Goal: Task Accomplishment & Management: Manage account settings

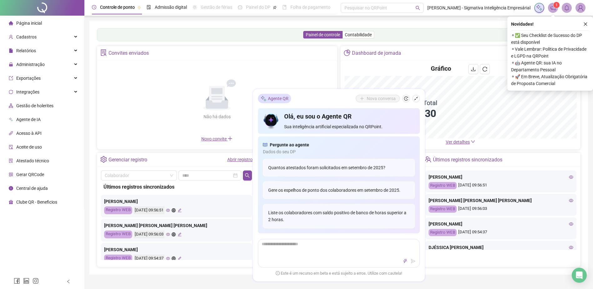
drag, startPoint x: 582, startPoint y: 23, endPoint x: 568, endPoint y: 25, distance: 13.7
click at [575, 24] on div "Novidades !" at bounding box center [550, 24] width 78 height 8
drag, startPoint x: 39, startPoint y: 39, endPoint x: 48, endPoint y: 40, distance: 8.4
click at [40, 39] on div "Cadastros" at bounding box center [42, 37] width 82 height 13
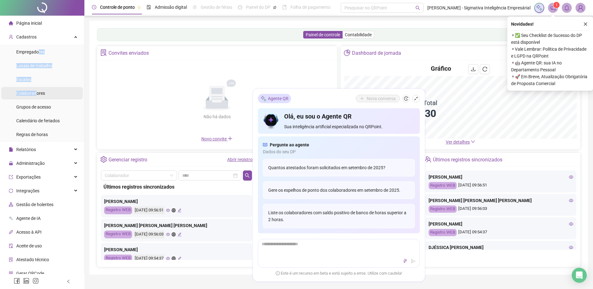
drag, startPoint x: 38, startPoint y: 49, endPoint x: 36, endPoint y: 93, distance: 44.1
click at [36, 93] on ul "Empregadores Locais de trabalho Escalas Colaboradores Grupos de acesso Calendár…" at bounding box center [42, 93] width 84 height 98
click at [36, 93] on span "Colaboradores" at bounding box center [30, 93] width 29 height 5
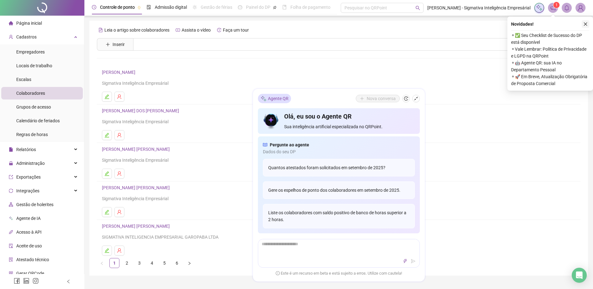
click at [584, 24] on icon "close" at bounding box center [585, 24] width 4 height 4
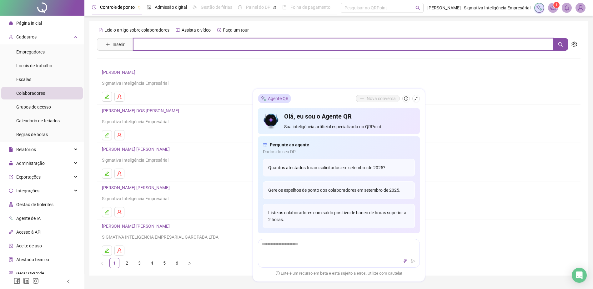
click at [155, 45] on input "text" at bounding box center [343, 44] width 420 height 13
click at [562, 45] on icon "search" at bounding box center [560, 44] width 5 height 5
type input "****"
click at [141, 60] on link "[PERSON_NAME] [PERSON_NAME] [PERSON_NAME]" at bounding box center [159, 62] width 102 height 5
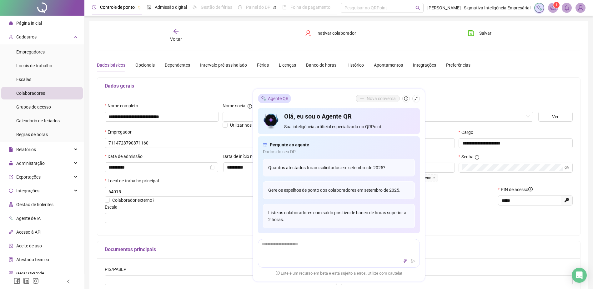
type input "**********"
click at [417, 100] on icon "shrink" at bounding box center [416, 98] width 4 height 4
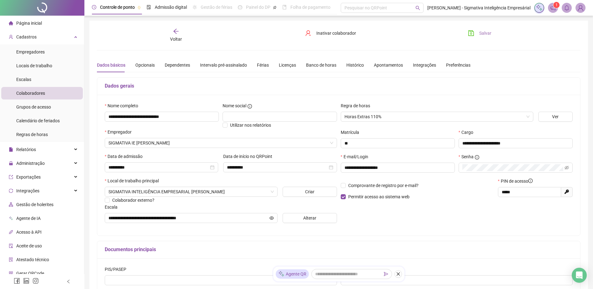
click at [484, 31] on span "Salvar" at bounding box center [485, 33] width 12 height 7
